Goal: Information Seeking & Learning: Learn about a topic

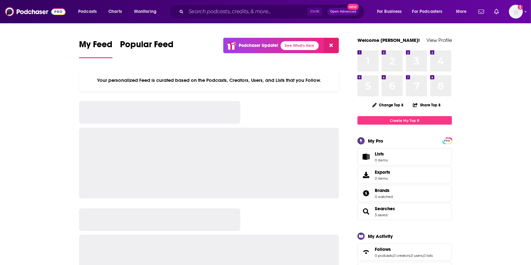
click at [223, 13] on input "Search podcasts, credits, & more..." at bounding box center [246, 12] width 121 height 10
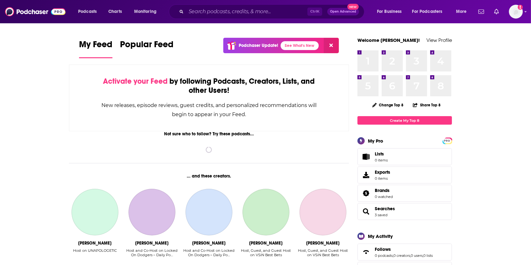
click at [210, 13] on input "Search podcasts, credits, & more..." at bounding box center [246, 12] width 121 height 10
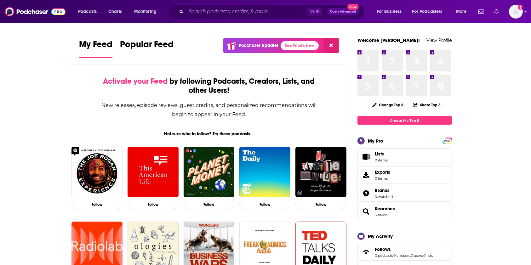
click at [206, 13] on input "Search podcasts, credits, & more..." at bounding box center [246, 12] width 121 height 10
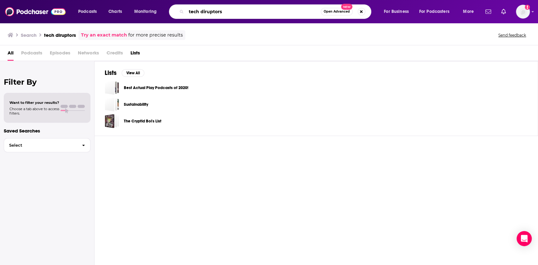
click at [235, 10] on input "tech diruptors" at bounding box center [253, 12] width 135 height 10
click at [205, 13] on input "tech diruptors" at bounding box center [253, 12] width 135 height 10
type input "tech disruptors"
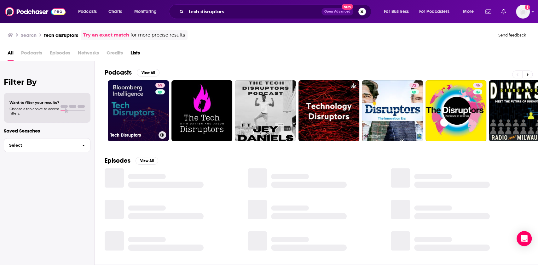
click at [148, 113] on link "59 Tech Disruptors" at bounding box center [138, 110] width 61 height 61
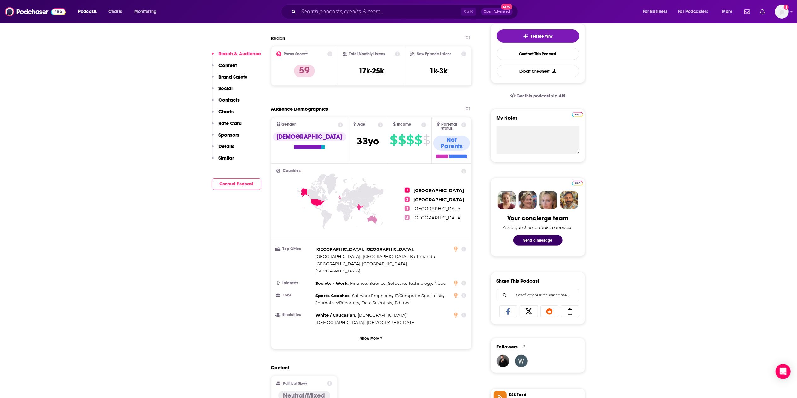
scroll to position [132, 0]
